Goal: Task Accomplishment & Management: Use online tool/utility

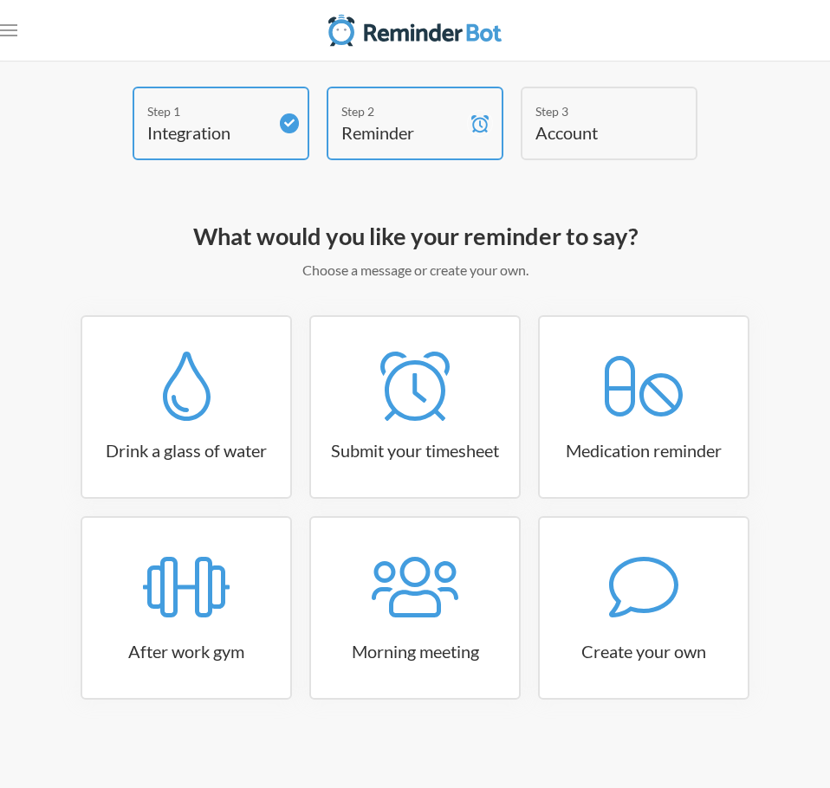
click at [703, 285] on div "What would you like your reminder to say? Choose a message or create your own. …" at bounding box center [414, 486] width 743 height 548
click at [610, 630] on link "Create your own" at bounding box center [643, 608] width 211 height 184
select select "10:30:00"
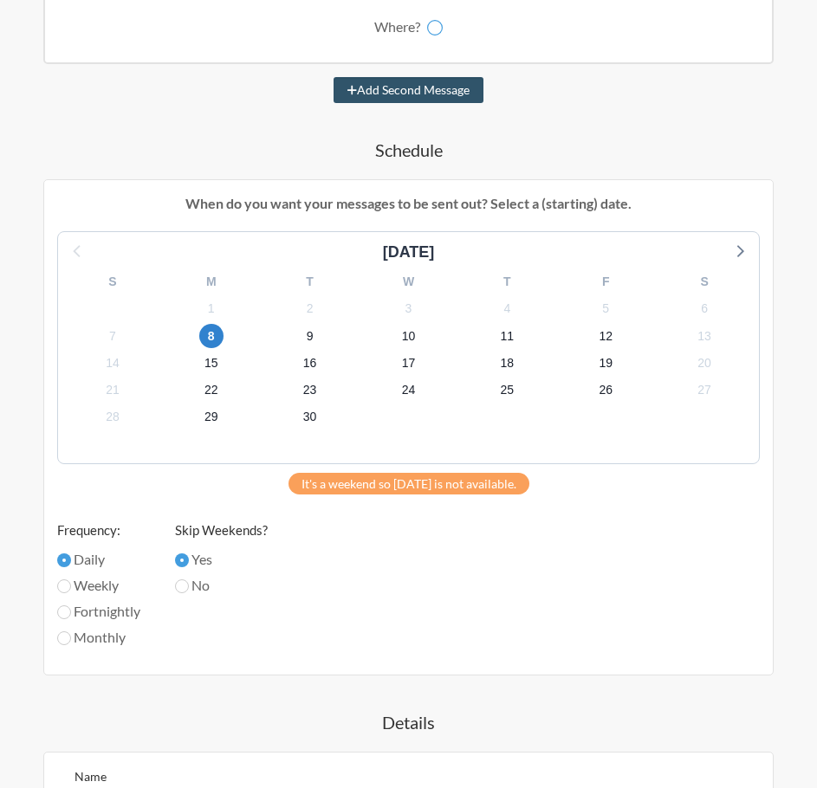
scroll to position [433, 0]
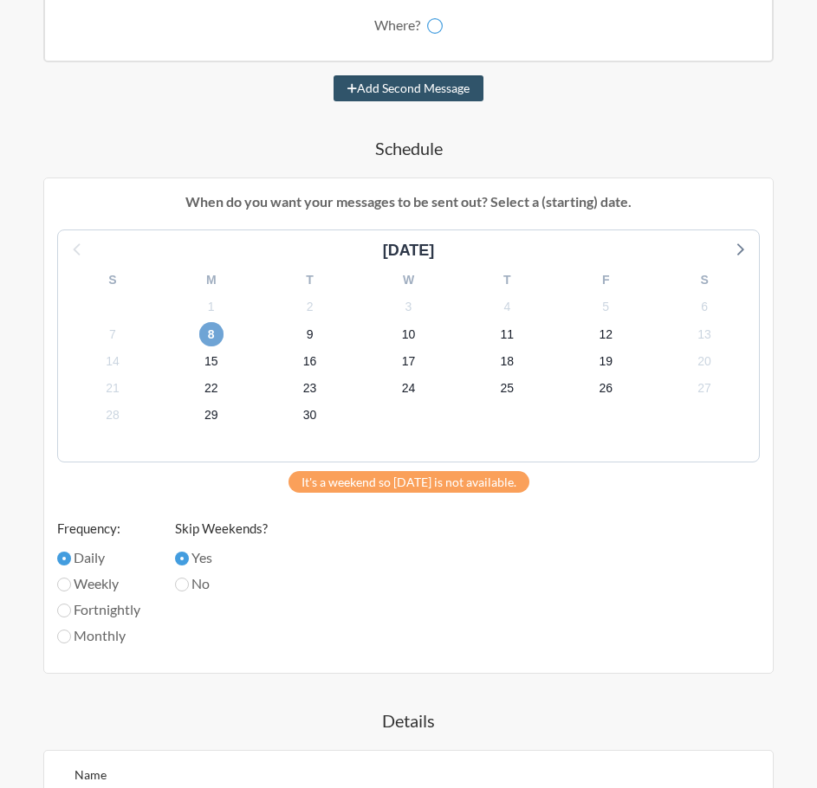
click at [210, 332] on span "8" at bounding box center [211, 334] width 24 height 24
click at [200, 581] on label "No" at bounding box center [221, 583] width 93 height 21
click at [189, 581] on input "No" at bounding box center [182, 585] width 14 height 14
radio input "true"
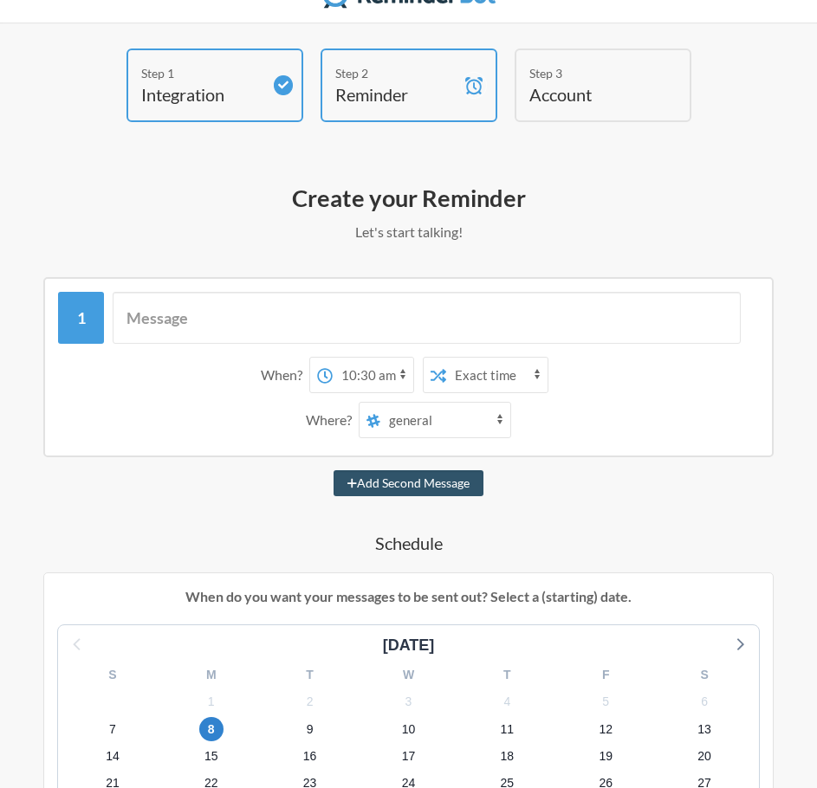
scroll to position [0, 0]
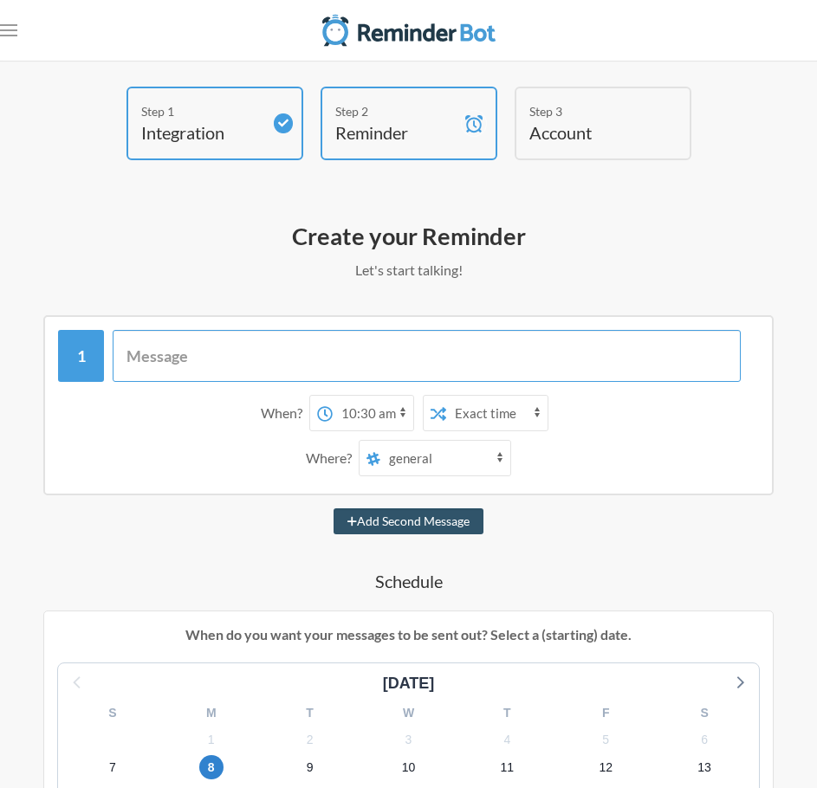
click at [236, 371] on input "text" at bounding box center [427, 356] width 628 height 52
click at [535, 352] on input "call" at bounding box center [427, 356] width 628 height 52
click at [369, 345] on input "call manulife -" at bounding box center [427, 356] width 628 height 52
click at [310, 365] on input "call manulife -" at bounding box center [427, 356] width 628 height 52
type input "call manulife - [PERSON_NAME]"
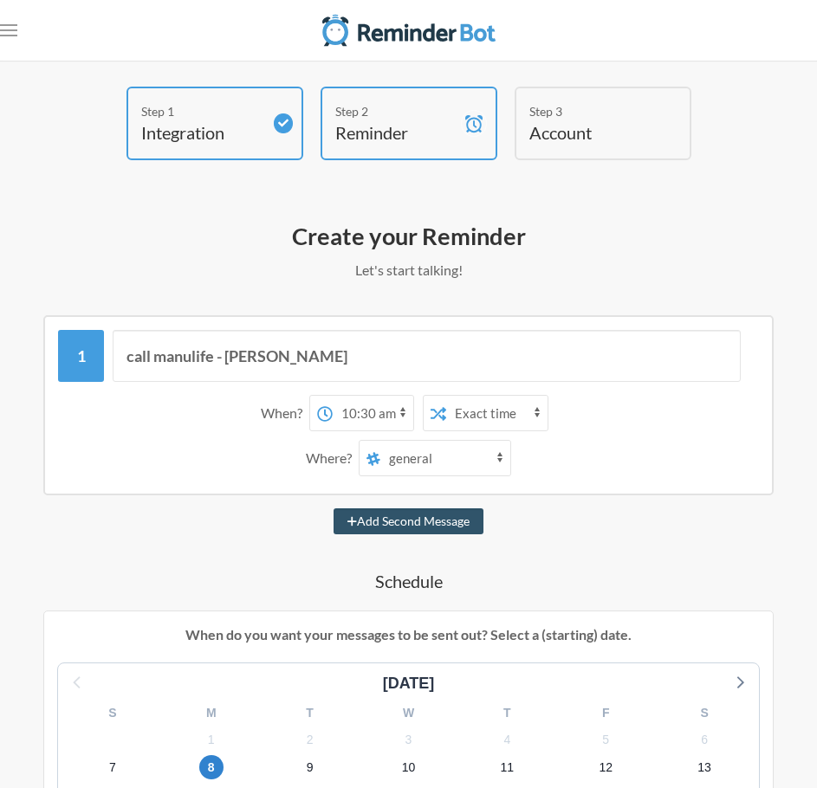
click at [401, 409] on select "12:00 am 12:15 am 12:30 am 12:45 am 1:00 am 1:15 am 1:30 am 1:45 am 2:00 am 2:1…" at bounding box center [373, 413] width 81 height 35
select select "12:15:00"
click at [333, 396] on select "12:00 am 12:15 am 12:30 am 12:45 am 1:00 am 1:15 am 1:30 am 1:45 am 2:00 am 2:1…" at bounding box center [373, 413] width 81 height 35
click at [438, 452] on select "general [PERSON_NAME] txcoordinating_leads hotelforcourse sharpeningkits wgpd-m…" at bounding box center [445, 458] width 130 height 35
click at [689, 201] on div "Step 1 Integration Step 2 Reminder Step 3 Account What would you like your remi…" at bounding box center [408, 789] width 765 height 1405
